Goal: Information Seeking & Learning: Learn about a topic

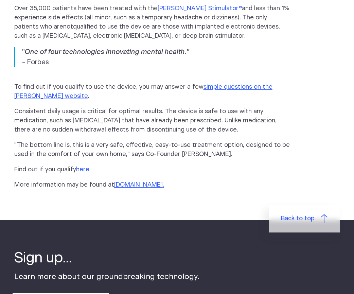
scroll to position [839, 0]
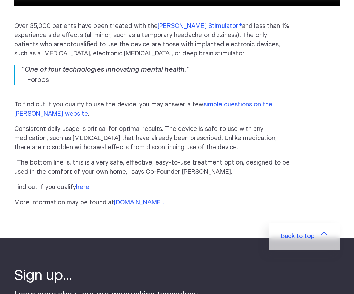
click at [206, 102] on link "simple questions on the [PERSON_NAME] website" at bounding box center [143, 109] width 258 height 15
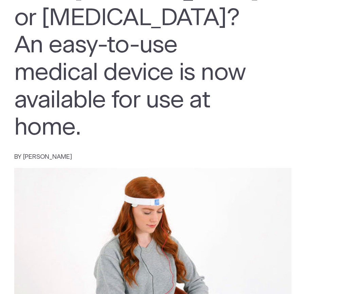
scroll to position [0, 0]
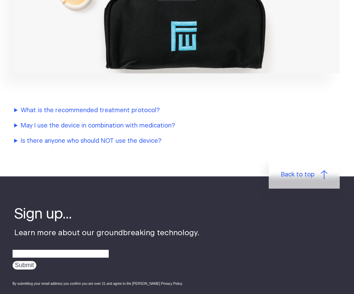
scroll to position [838, 0]
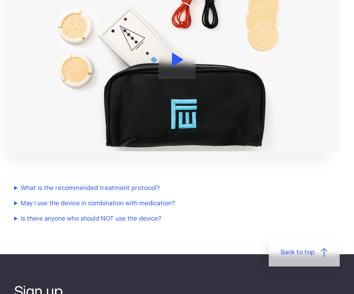
click at [102, 184] on summary "What is the recommended treatment protocol?" at bounding box center [156, 188] width 285 height 9
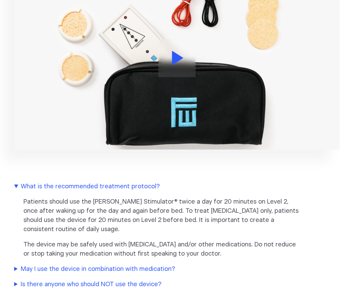
scroll to position [857, 0]
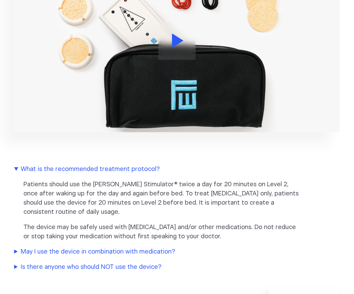
click at [154, 247] on summary "May I use the device in combination with medication?" at bounding box center [156, 251] width 285 height 9
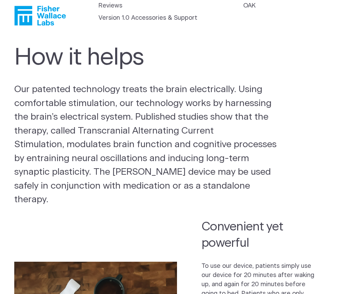
scroll to position [0, 0]
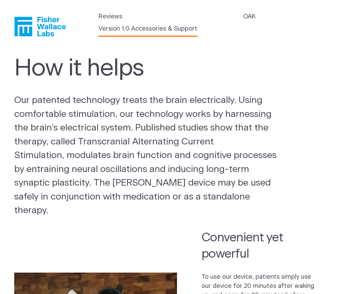
click at [111, 30] on link "Version 1.0 Accessories & Support" at bounding box center [148, 28] width 99 height 9
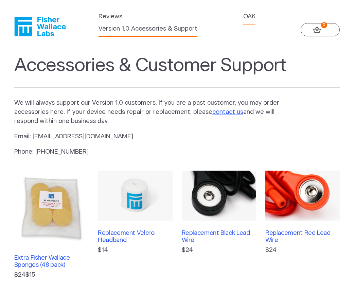
click at [249, 13] on link "OAK" at bounding box center [249, 16] width 12 height 9
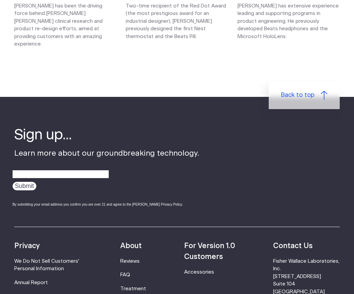
scroll to position [964, 0]
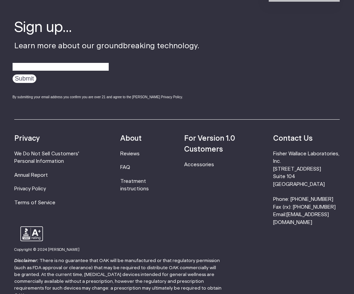
scroll to position [1098, 0]
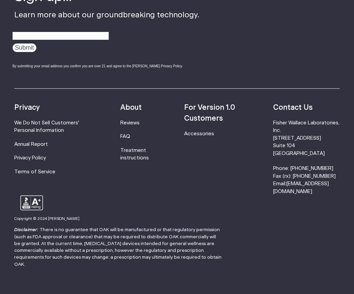
click at [137, 119] on li "Reviews" at bounding box center [139, 122] width 39 height 7
click at [138, 120] on link "Reviews" at bounding box center [129, 122] width 19 height 5
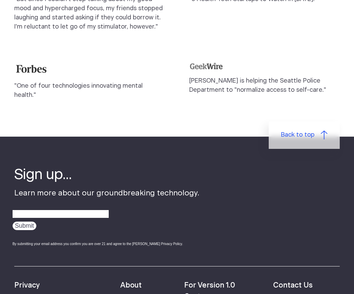
scroll to position [857, 0]
